Goal: Transaction & Acquisition: Obtain resource

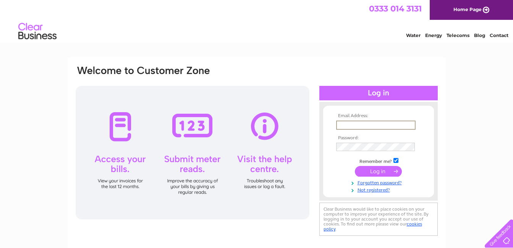
click at [348, 128] on input "text" at bounding box center [375, 125] width 79 height 9
type input "[PERSON_NAME][EMAIL_ADDRESS][DOMAIN_NAME]"
click at [355, 166] on input "submit" at bounding box center [378, 171] width 47 height 11
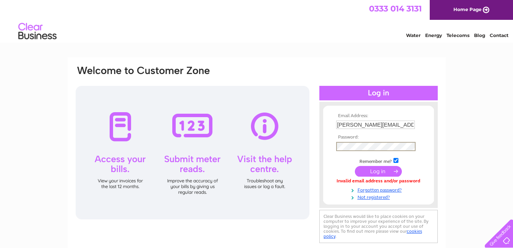
click at [355, 166] on input "submit" at bounding box center [378, 171] width 47 height 11
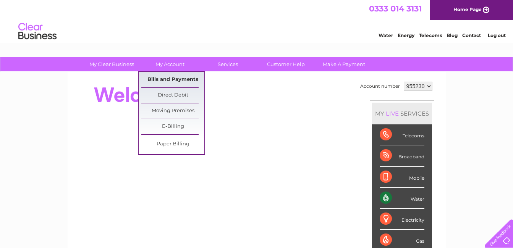
click at [171, 78] on link "Bills and Payments" at bounding box center [172, 79] width 63 height 15
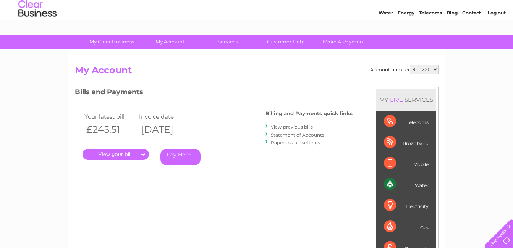
scroll to position [34, 0]
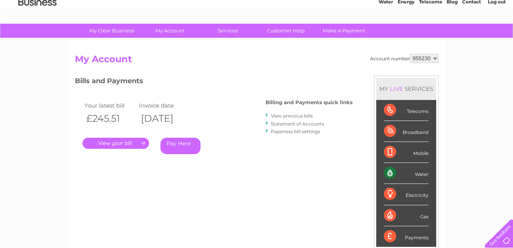
click at [117, 142] on link "." at bounding box center [116, 143] width 66 height 11
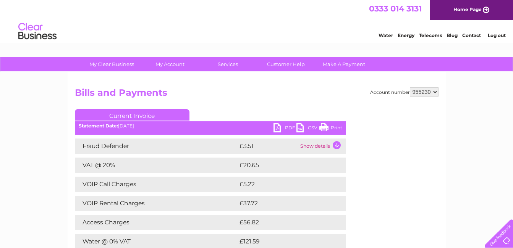
click at [275, 129] on link "PDF" at bounding box center [285, 128] width 23 height 11
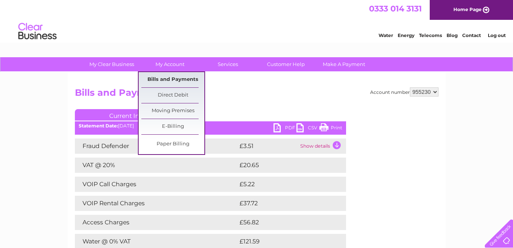
click at [164, 77] on link "Bills and Payments" at bounding box center [172, 79] width 63 height 15
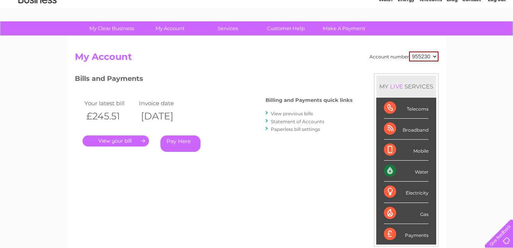
scroll to position [35, 0]
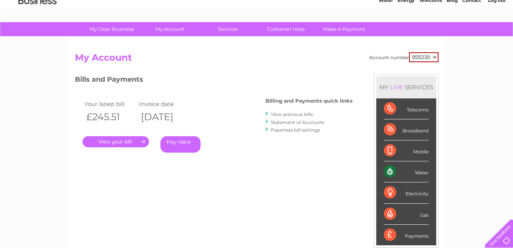
click at [281, 114] on link "View previous bills" at bounding box center [292, 115] width 42 height 6
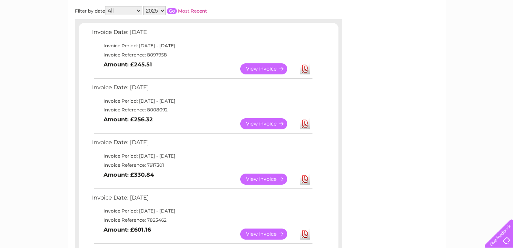
scroll to position [119, 0]
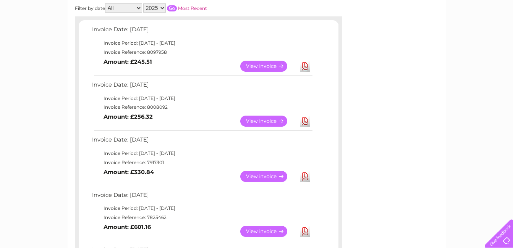
click at [258, 121] on link "View" at bounding box center [268, 121] width 56 height 11
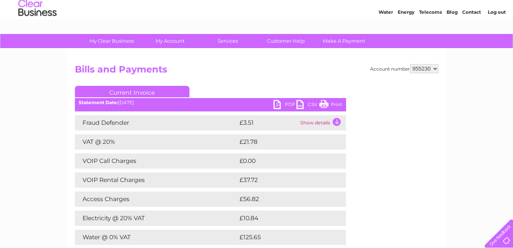
scroll to position [38, 0]
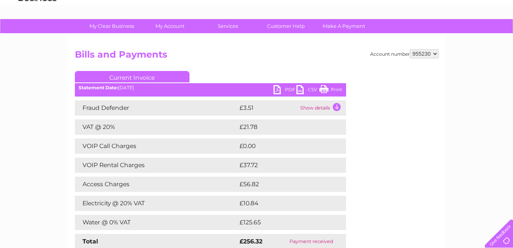
click at [277, 92] on link "PDF" at bounding box center [285, 90] width 23 height 11
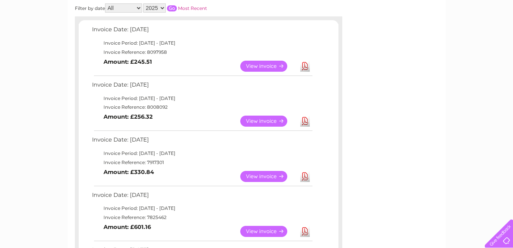
click at [270, 175] on link "View" at bounding box center [268, 176] width 56 height 11
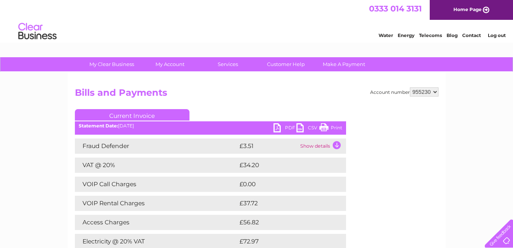
click at [275, 127] on link "PDF" at bounding box center [285, 128] width 23 height 11
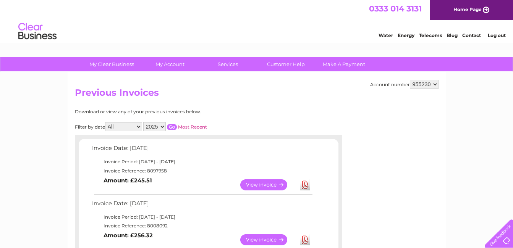
click at [493, 34] on link "Log out" at bounding box center [497, 35] width 18 height 6
